Goal: Task Accomplishment & Management: Manage account settings

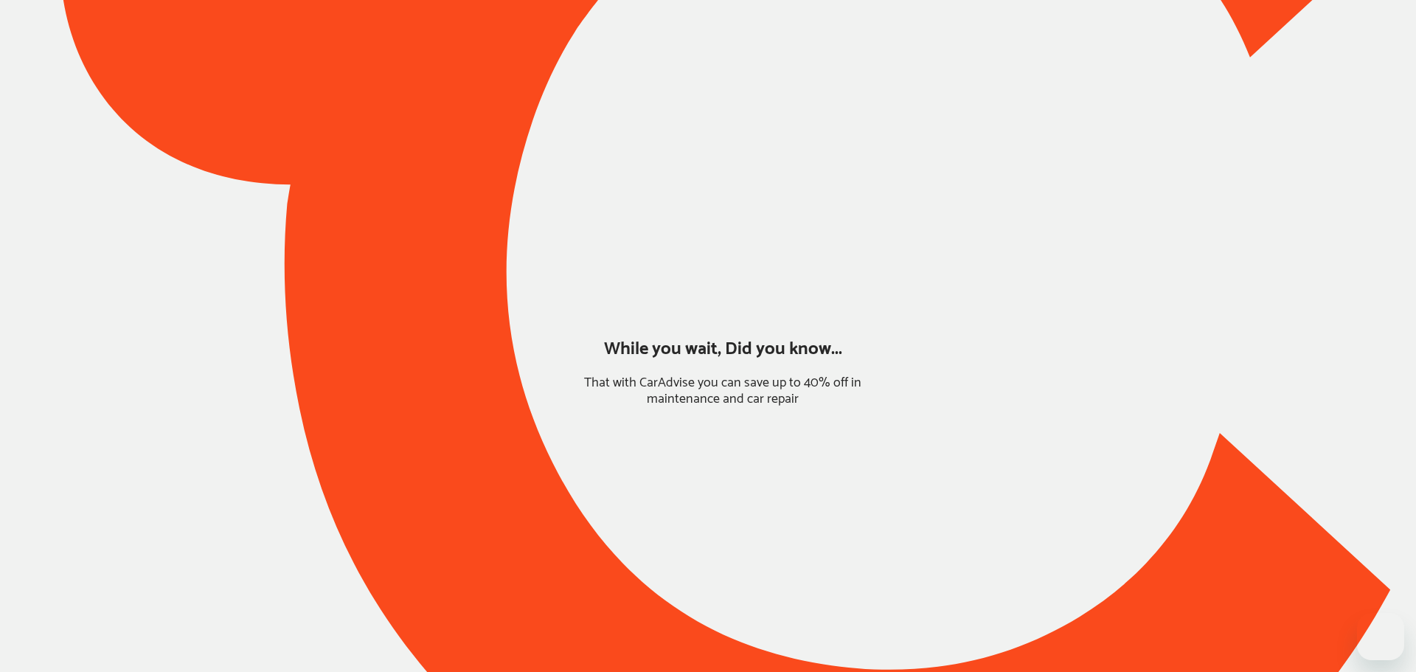
type input "*****"
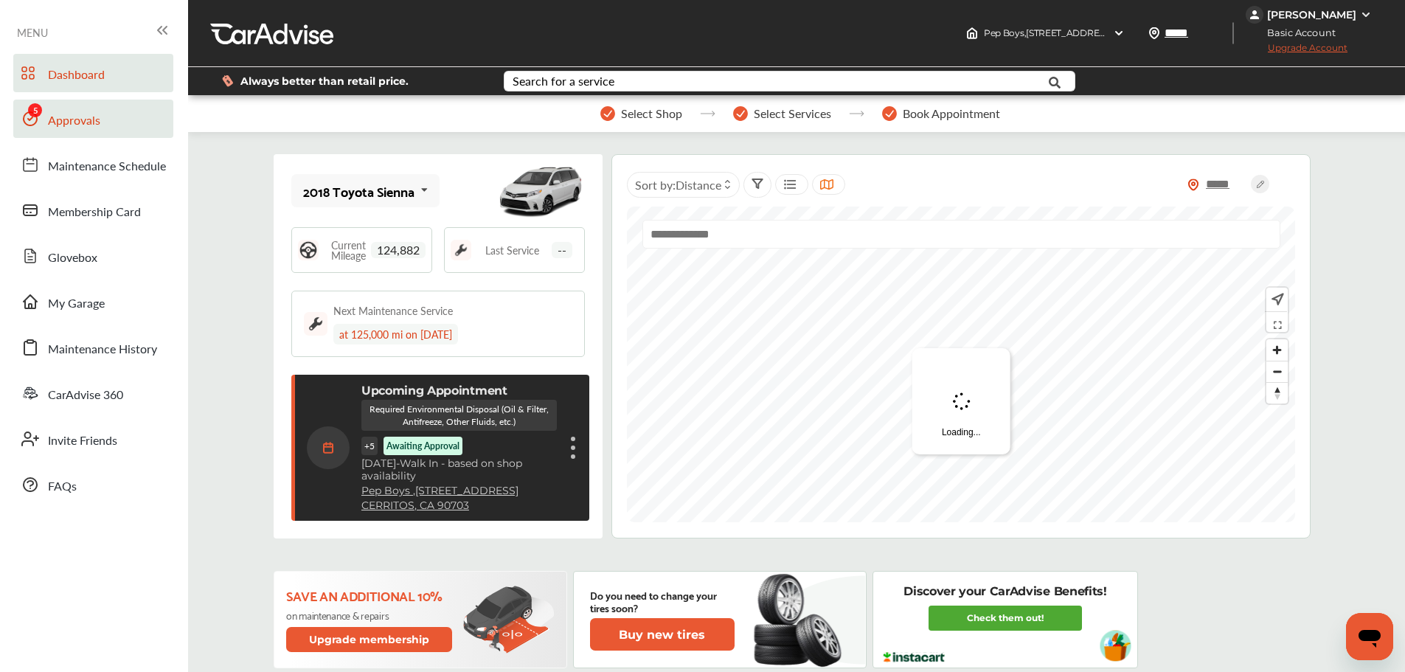
drag, startPoint x: 63, startPoint y: 123, endPoint x: 83, endPoint y: 133, distance: 21.4
click at [63, 123] on span "Approvals" at bounding box center [74, 120] width 52 height 19
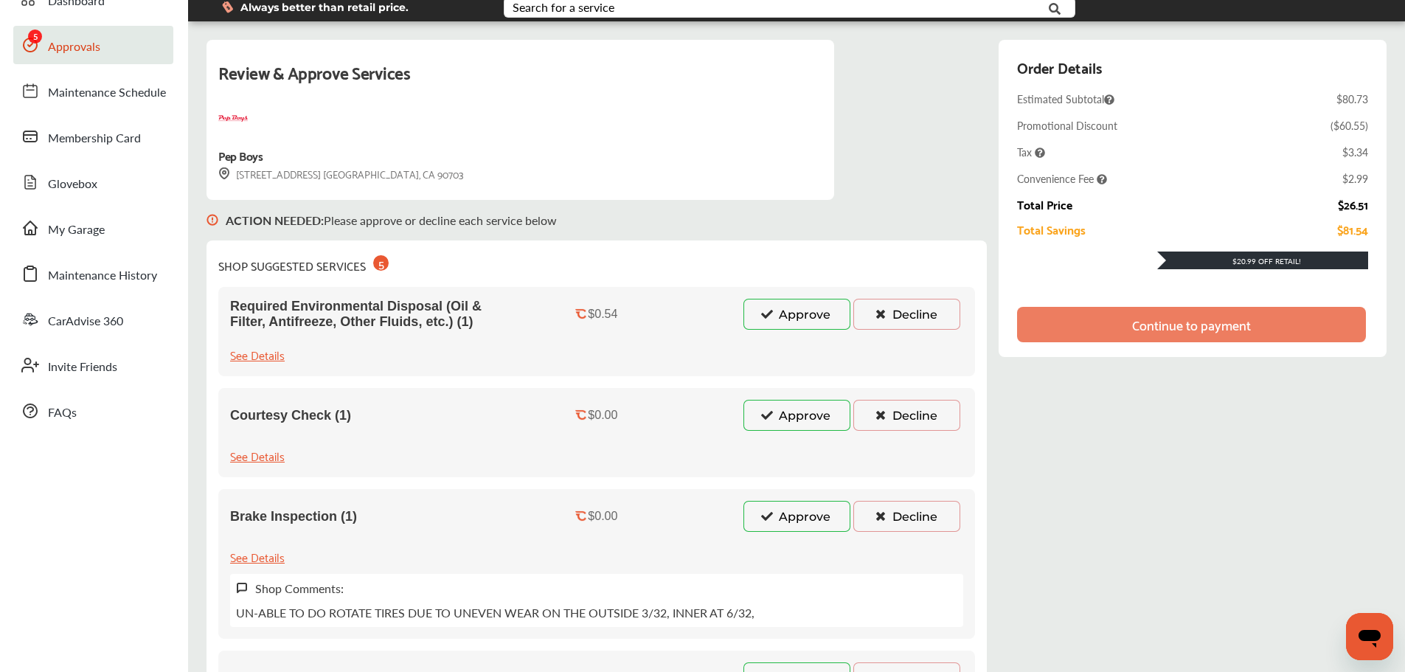
click at [811, 318] on button "Approve" at bounding box center [796, 314] width 107 height 31
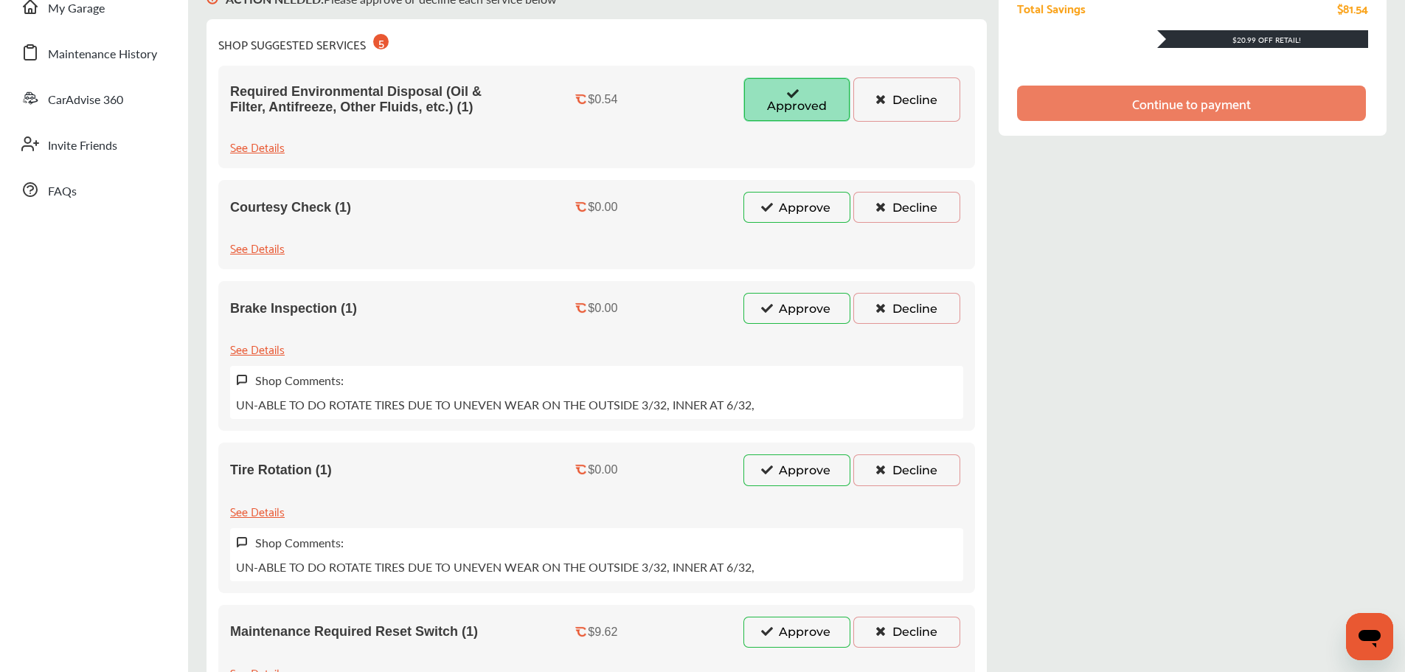
scroll to position [369, 0]
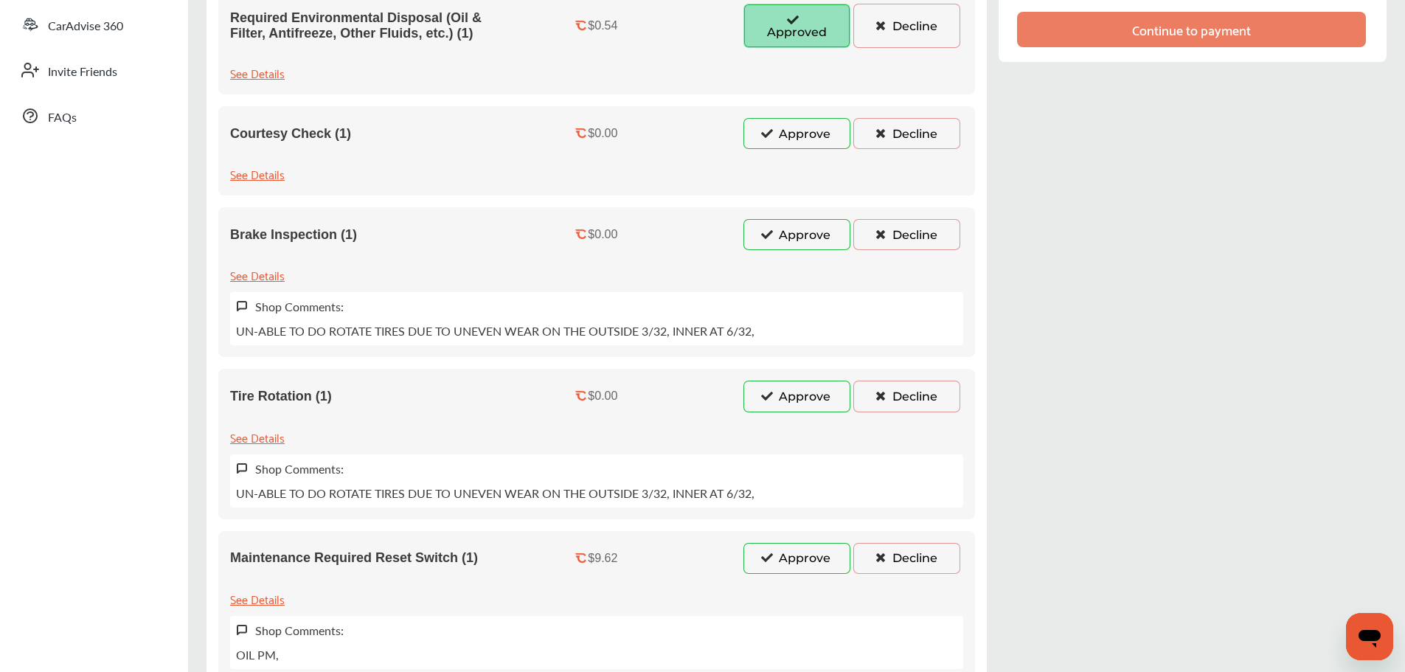
click at [794, 550] on button "Approve" at bounding box center [796, 558] width 107 height 31
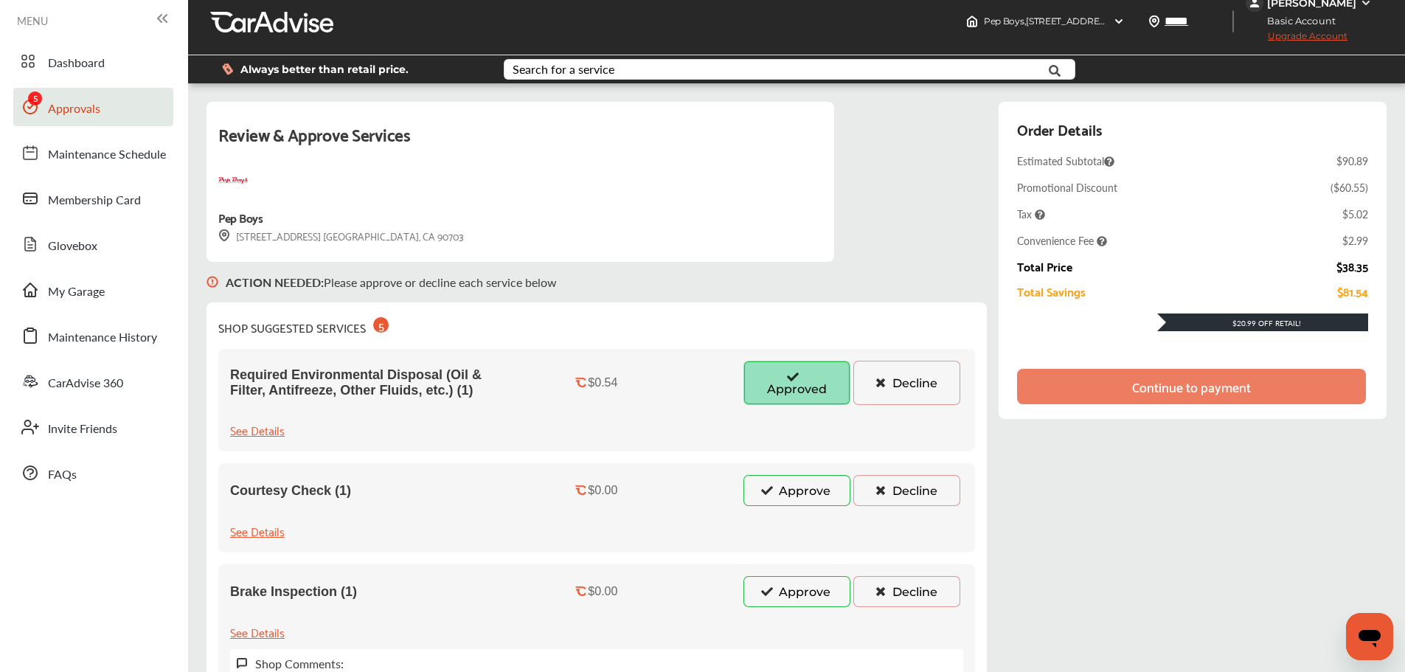
scroll to position [0, 0]
